Goal: Ask a question

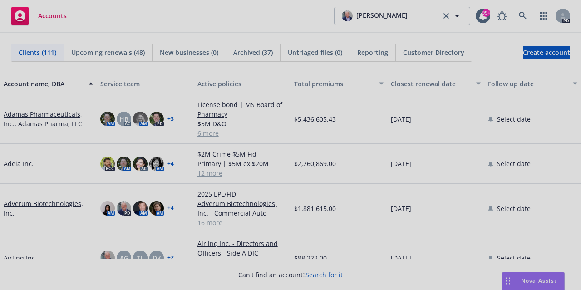
click at [532, 277] on div at bounding box center [290, 145] width 581 height 290
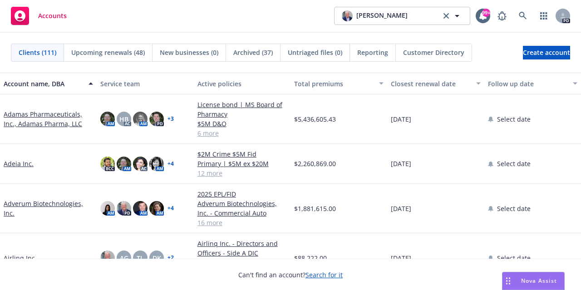
click at [528, 280] on span "Nova Assist" at bounding box center [539, 281] width 36 height 8
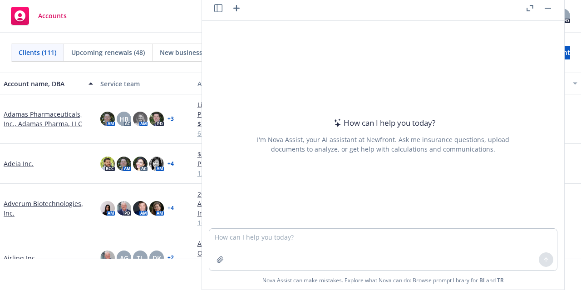
click at [528, 8] on icon "button" at bounding box center [530, 8] width 7 height 6
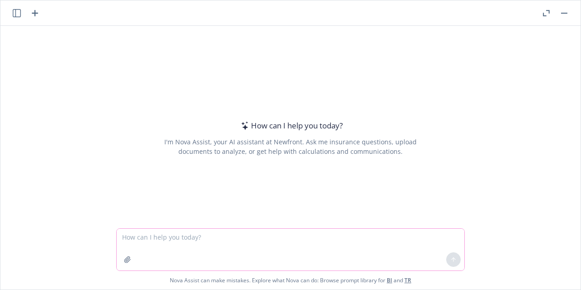
click at [180, 234] on textarea at bounding box center [291, 250] width 348 height 42
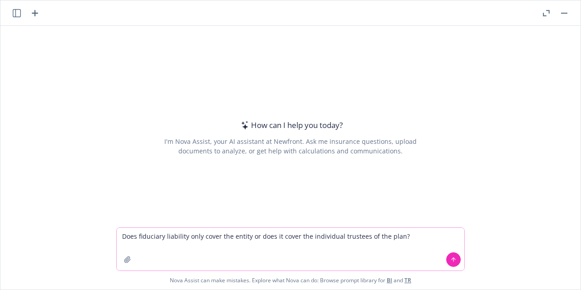
type textarea "Does fiduciary liability only cover the entity or does it cover the individual …"
click at [450, 258] on icon at bounding box center [453, 260] width 6 height 6
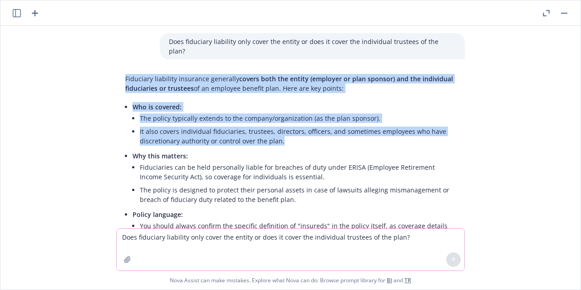
drag, startPoint x: 119, startPoint y: 69, endPoint x: 293, endPoint y: 138, distance: 187.4
click at [293, 138] on div "Fiduciary liability insurance generally covers both the entity (employer or pla…" at bounding box center [290, 171] width 349 height 203
copy div "Fiduciary liability insurance generally covers both the entity (employer or pla…"
